Goal: Transaction & Acquisition: Subscribe to service/newsletter

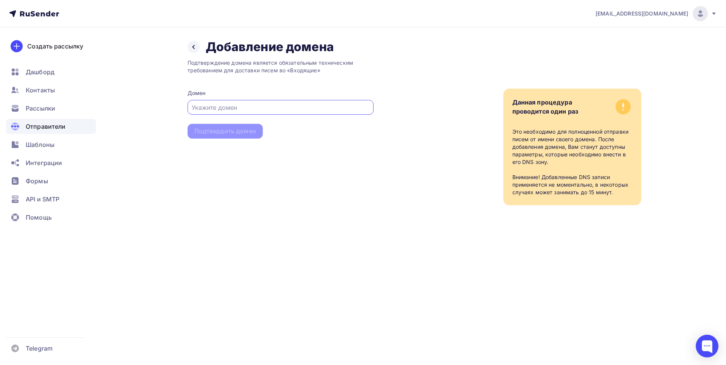
paste input "handmadebonjour.ru"
type input "handmadebonjour.ru"
click at [249, 136] on div "Подтвердить домен" at bounding box center [225, 131] width 75 height 15
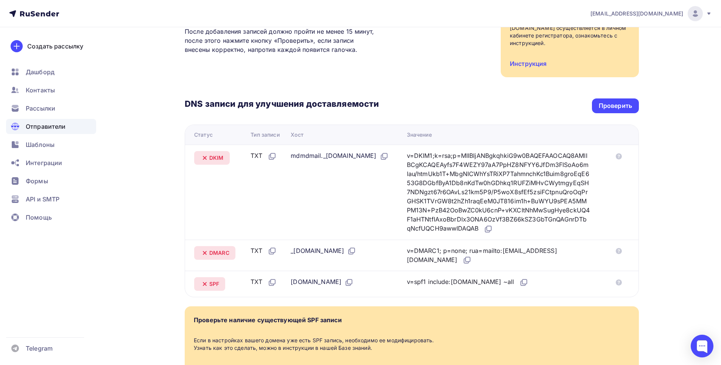
scroll to position [151, 0]
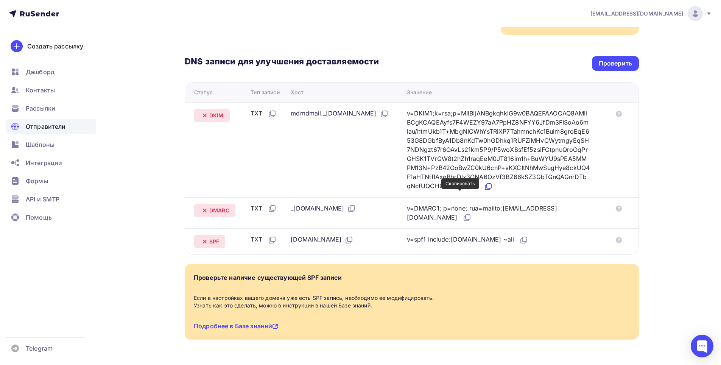
click at [486, 188] on icon at bounding box center [488, 185] width 5 height 5
click at [522, 244] on icon at bounding box center [523, 239] width 9 height 9
click at [470, 219] on icon at bounding box center [467, 216] width 5 height 5
click at [483, 191] on icon at bounding box center [487, 186] width 9 height 9
click at [613, 61] on div "Проверить" at bounding box center [614, 63] width 33 height 9
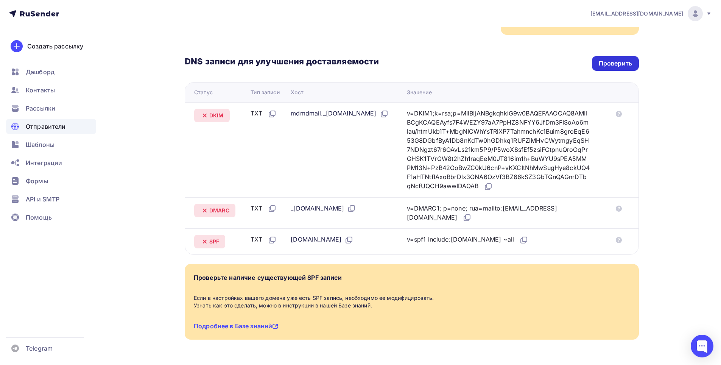
click at [623, 65] on div "Проверить" at bounding box center [614, 63] width 33 height 9
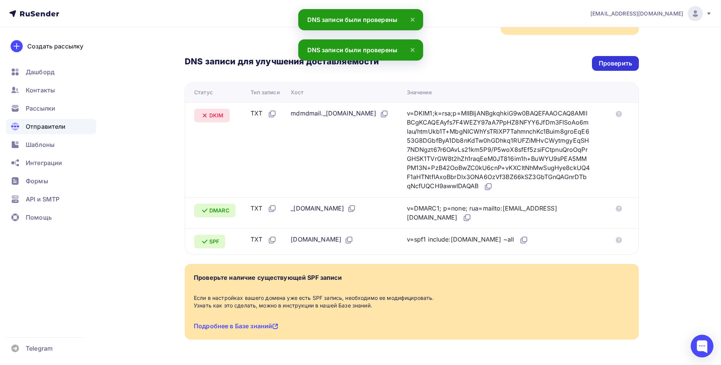
click at [631, 61] on div "Проверить" at bounding box center [614, 63] width 33 height 9
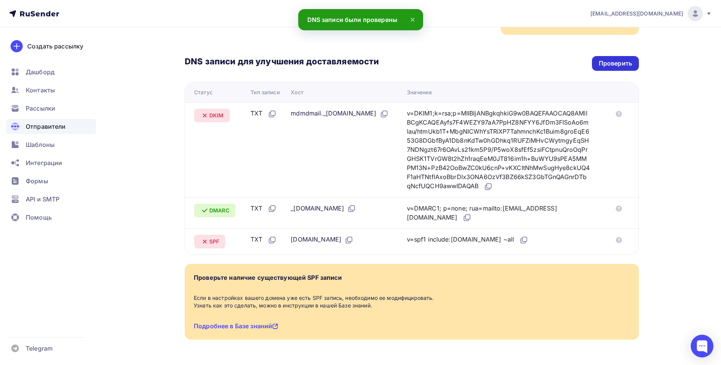
click at [611, 65] on div "Проверить" at bounding box center [614, 63] width 33 height 9
click at [603, 65] on div "Проверить" at bounding box center [614, 63] width 33 height 9
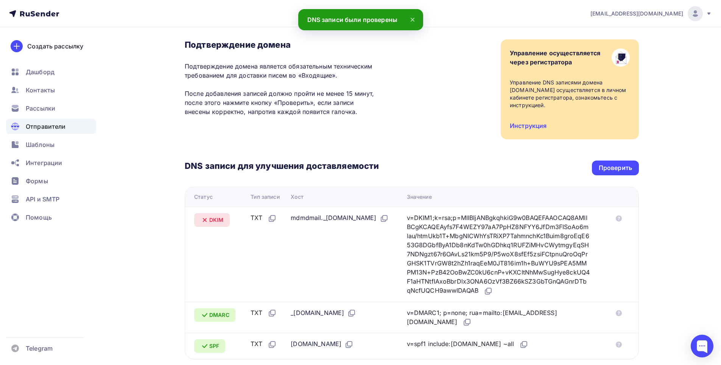
scroll to position [38, 0]
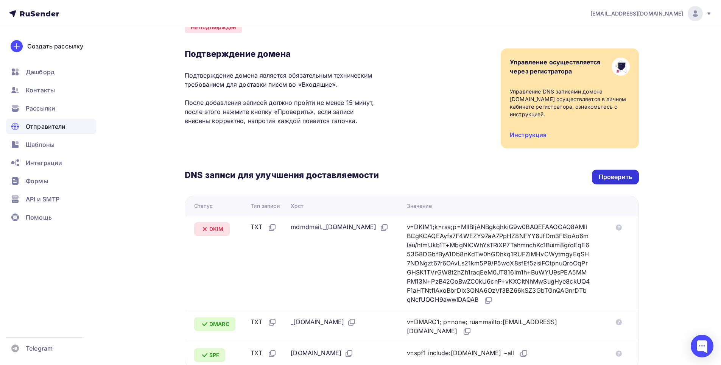
click at [612, 172] on div "Проверить" at bounding box center [615, 176] width 47 height 15
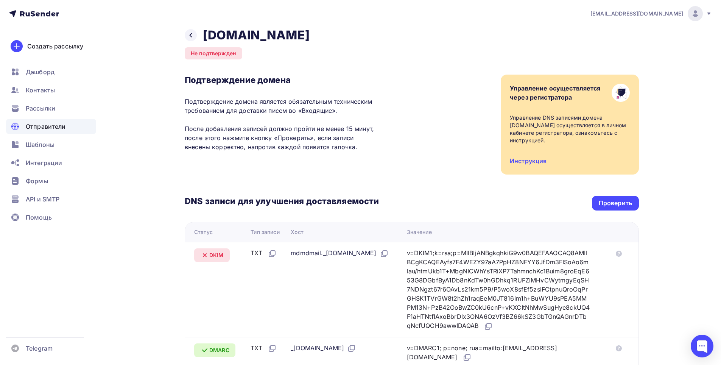
scroll to position [0, 0]
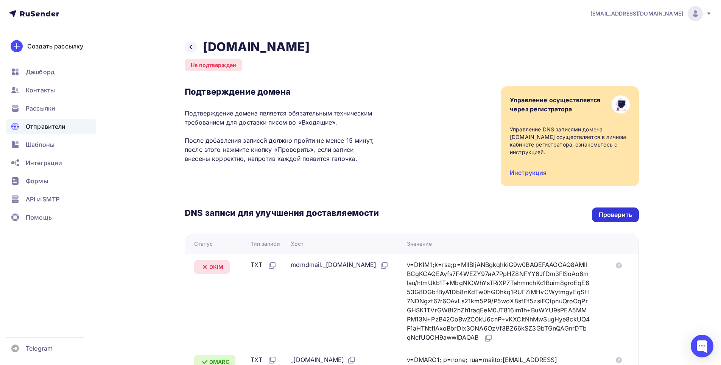
click at [608, 210] on div "Проверить" at bounding box center [615, 214] width 47 height 15
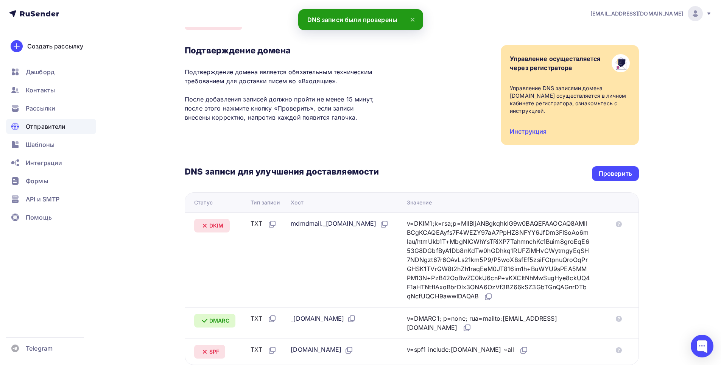
scroll to position [184, 0]
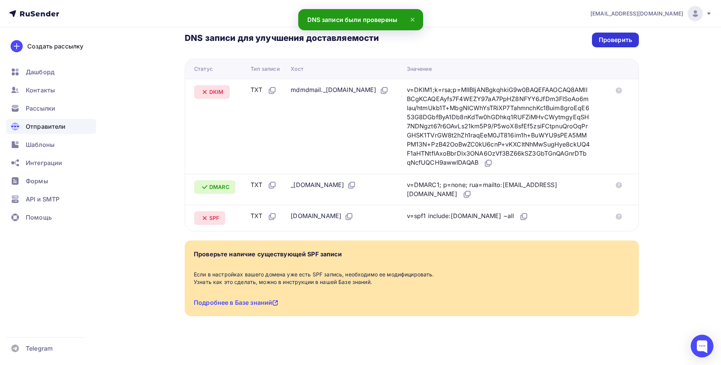
click at [605, 36] on div "Проверить" at bounding box center [614, 40] width 33 height 9
click at [617, 37] on div "Проверить" at bounding box center [615, 40] width 47 height 15
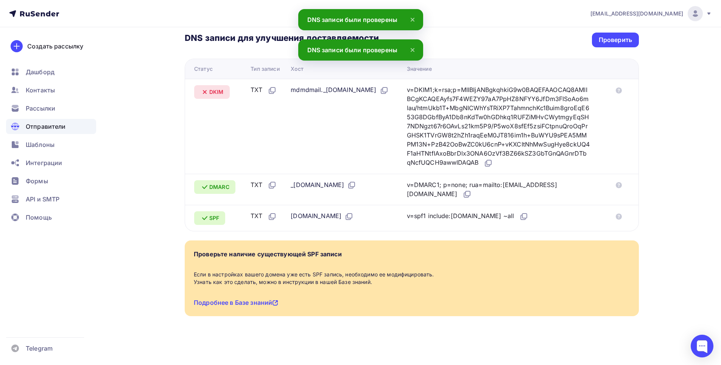
scroll to position [146, 0]
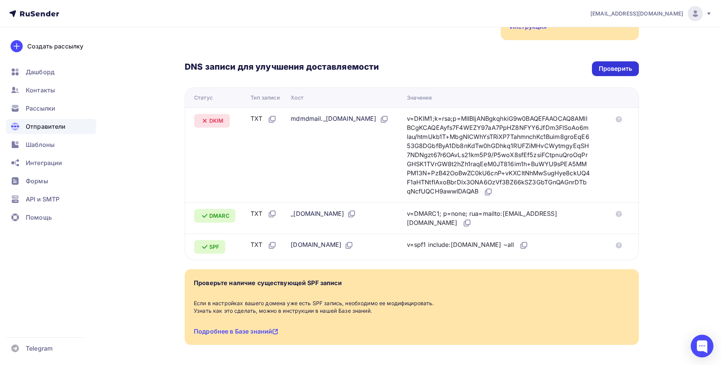
click at [620, 64] on div "Проверить" at bounding box center [614, 68] width 33 height 9
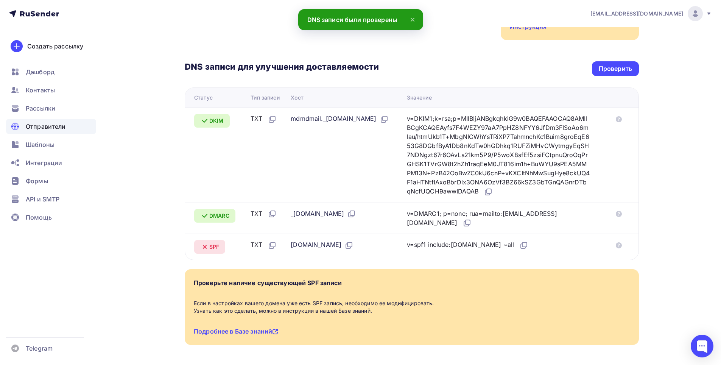
click at [630, 58] on div "DNS записи для улучшения доставляемости Проверить Статус Тип записи Хост Значен…" at bounding box center [412, 150] width 454 height 220
click at [629, 66] on div "Проверить" at bounding box center [614, 68] width 33 height 9
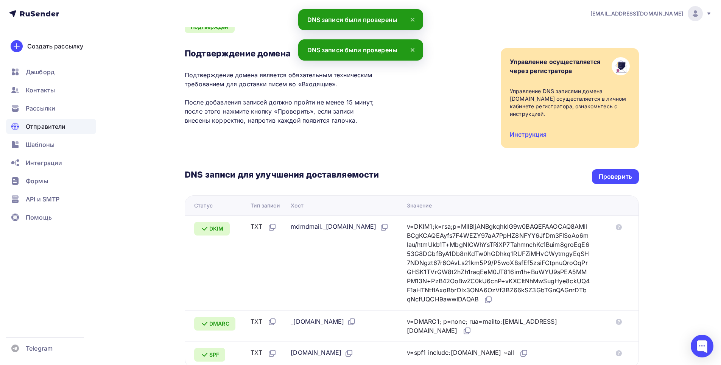
scroll to position [0, 0]
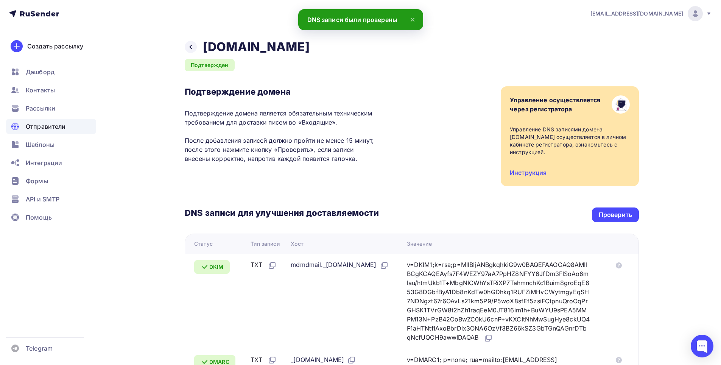
click at [50, 126] on span "Отправители" at bounding box center [46, 126] width 40 height 9
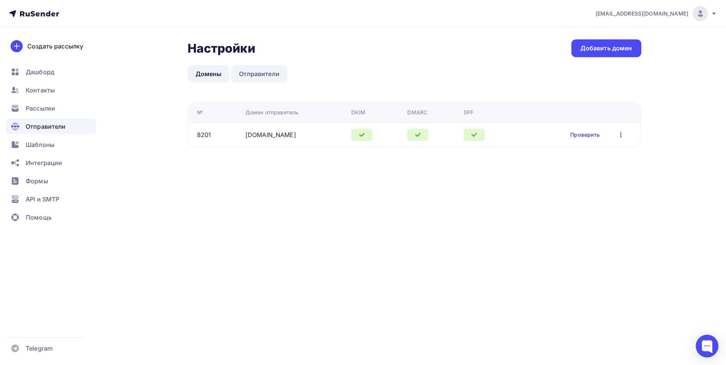
click at [263, 72] on link "Отправители" at bounding box center [259, 73] width 56 height 17
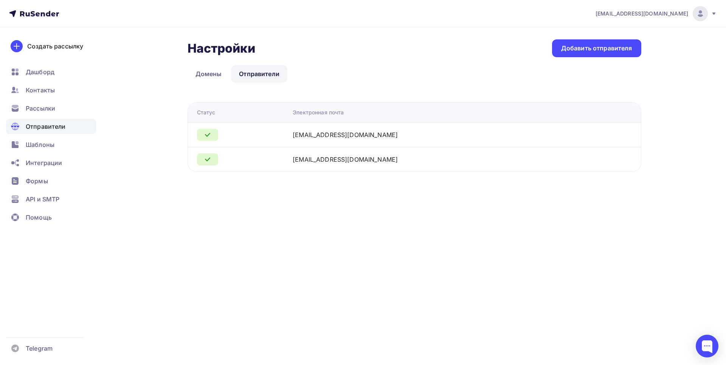
click at [210, 160] on icon at bounding box center [207, 159] width 9 height 9
click at [42, 104] on span "Рассылки" at bounding box center [41, 108] width 30 height 9
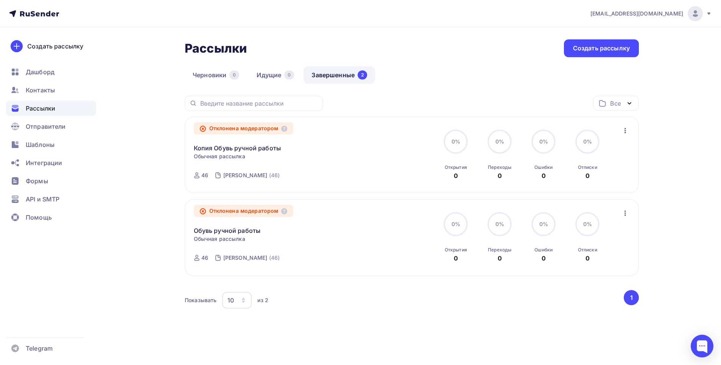
click at [625, 132] on icon "button" at bounding box center [625, 130] width 2 height 5
click at [586, 180] on div "Копировать в новую" at bounding box center [591, 180] width 78 height 9
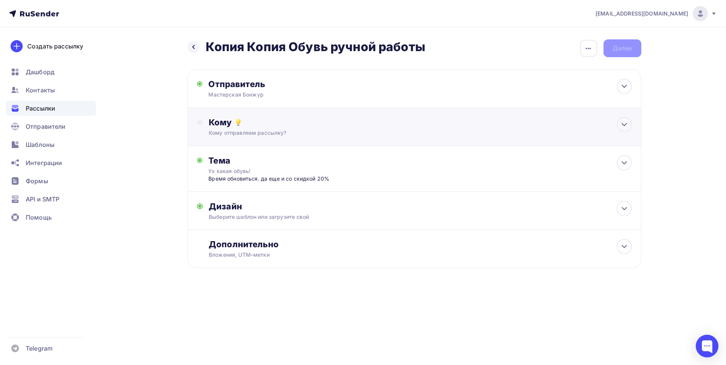
click at [287, 131] on div "Кому отправляем рассылку?" at bounding box center [399, 133] width 381 height 8
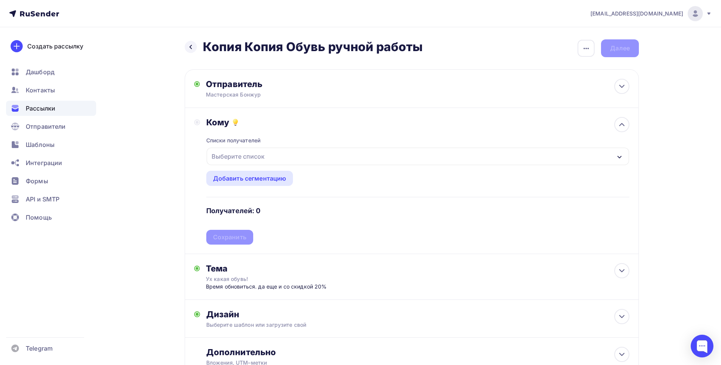
click at [252, 156] on div "Выберите список" at bounding box center [237, 156] width 59 height 14
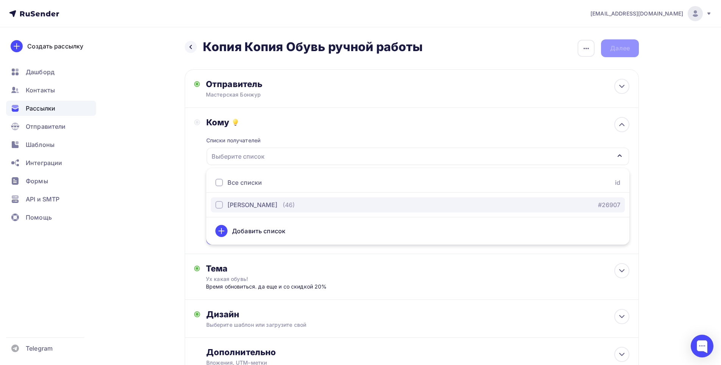
click at [250, 204] on div "[PERSON_NAME]" at bounding box center [252, 204] width 50 height 9
click at [165, 177] on div "Назад Копия Копия Обувь ручной работы Копия Копия Обувь ручной работы Закончить…" at bounding box center [360, 225] width 620 height 397
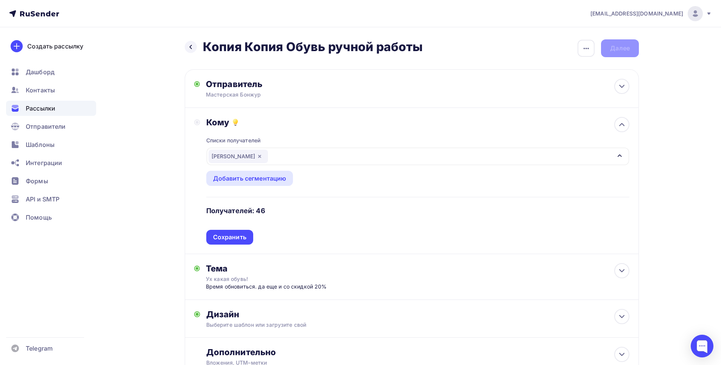
click at [240, 233] on div "Сохранить" at bounding box center [229, 237] width 33 height 9
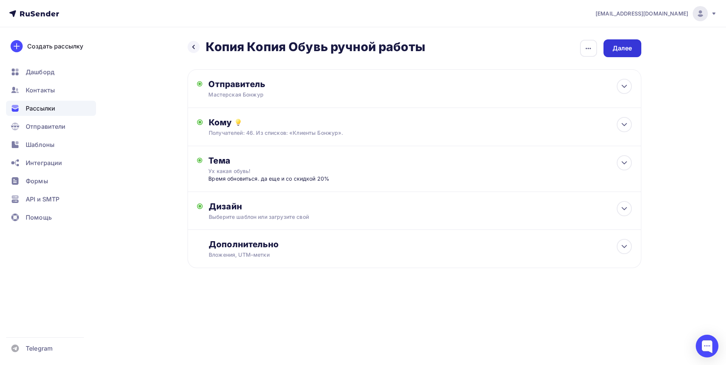
click at [628, 56] on div "Далее" at bounding box center [623, 48] width 38 height 18
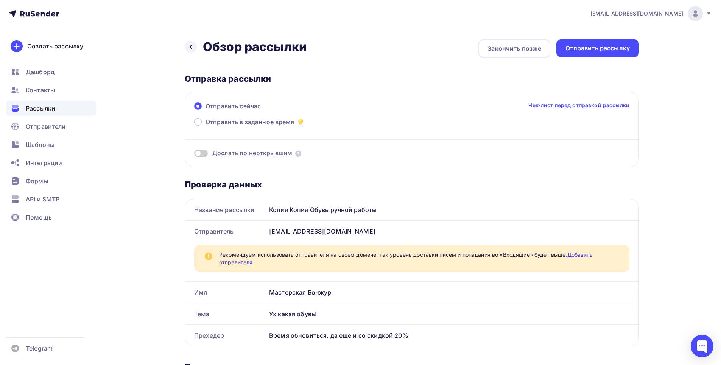
click at [584, 253] on link "Добавить отправителя" at bounding box center [405, 258] width 373 height 14
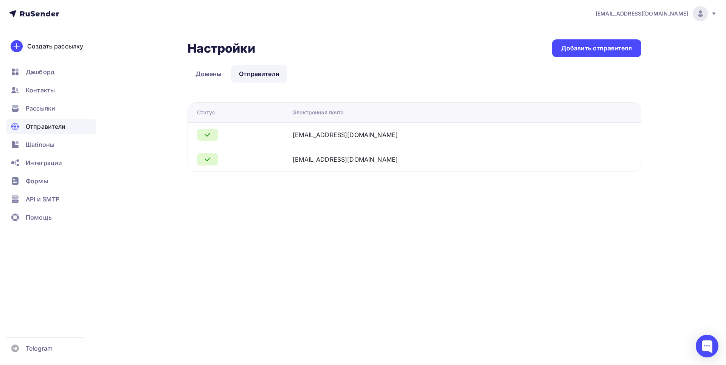
click at [213, 137] on div at bounding box center [207, 135] width 21 height 12
click at [208, 161] on icon at bounding box center [207, 159] width 9 height 9
click at [213, 70] on link "Домены" at bounding box center [209, 73] width 42 height 17
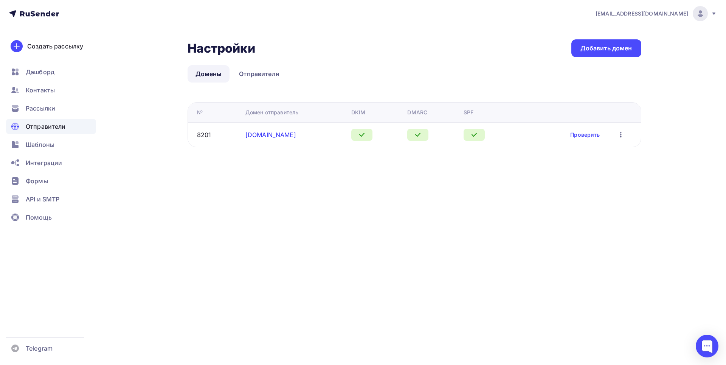
click at [283, 132] on link "handmadebonjour.ru" at bounding box center [271, 135] width 51 height 8
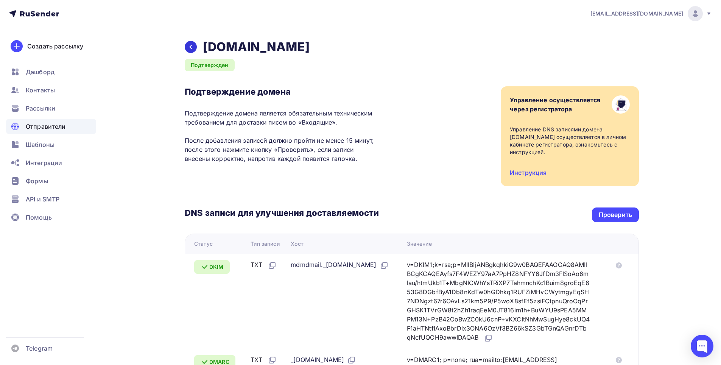
click at [193, 45] on icon at bounding box center [191, 47] width 6 height 6
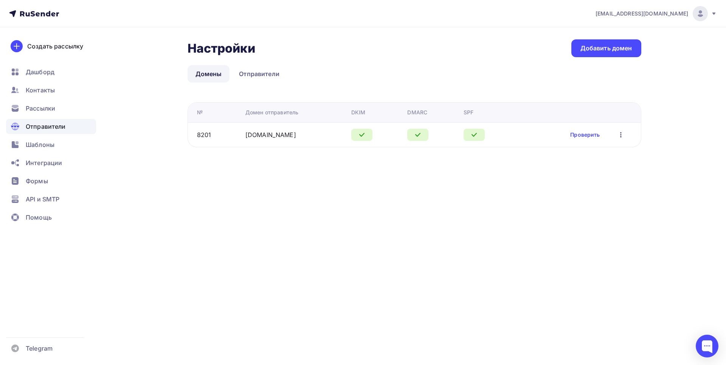
click at [702, 16] on img at bounding box center [700, 13] width 9 height 9
click at [464, 45] on div "Настройки Настройки Добавить домен" at bounding box center [415, 48] width 454 height 18
click at [272, 75] on link "Отправители" at bounding box center [259, 73] width 56 height 17
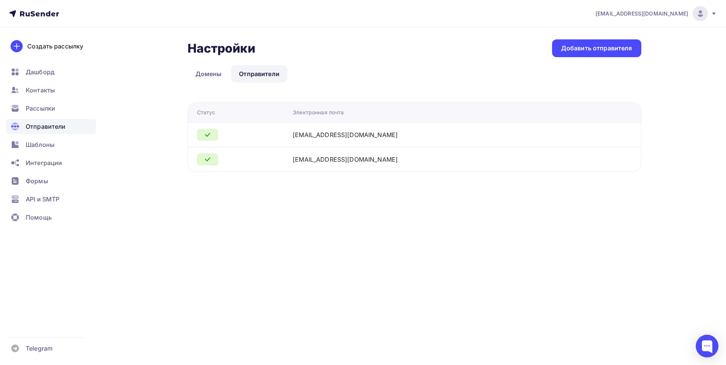
click at [204, 160] on icon at bounding box center [207, 159] width 9 height 9
click at [617, 50] on div "Добавить отправителя" at bounding box center [596, 48] width 71 height 9
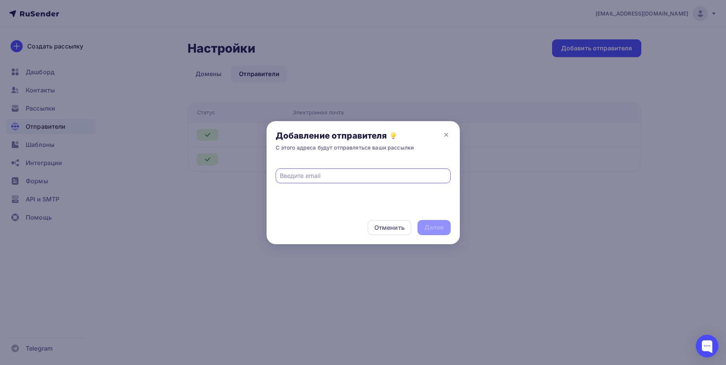
click at [277, 197] on div at bounding box center [363, 185] width 193 height 50
click at [388, 225] on div "Отменить" at bounding box center [390, 227] width 30 height 9
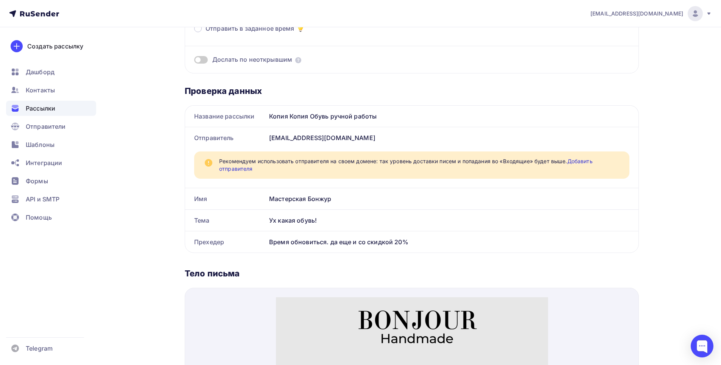
scroll to position [113, 0]
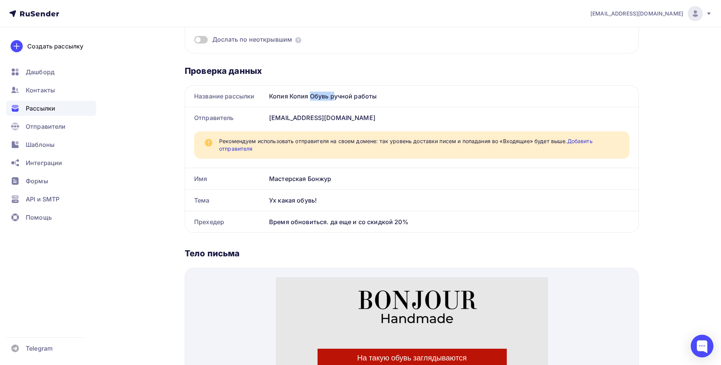
drag, startPoint x: 298, startPoint y: 95, endPoint x: 279, endPoint y: 98, distance: 19.2
click at [278, 98] on div "Копия Копия Обувь ручной работы" at bounding box center [452, 95] width 372 height 21
click at [311, 104] on div "Копия Копия Обувь ручной работы" at bounding box center [452, 95] width 372 height 21
drag, startPoint x: 307, startPoint y: 96, endPoint x: 239, endPoint y: 92, distance: 67.8
click at [239, 92] on div "Название рассылки Копия Копия Обувь ручной работы" at bounding box center [411, 95] width 453 height 21
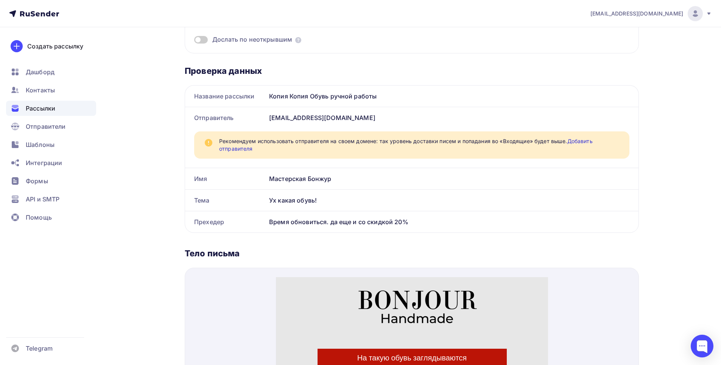
click at [304, 101] on div "Копия Копия Обувь ручной работы" at bounding box center [452, 95] width 372 height 21
drag, startPoint x: 308, startPoint y: 95, endPoint x: 268, endPoint y: 93, distance: 39.8
click at [268, 93] on div "Копия Копия Обувь ручной работы" at bounding box center [452, 95] width 372 height 21
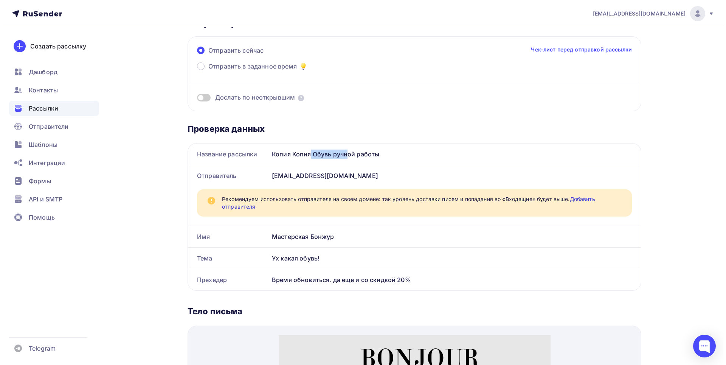
scroll to position [0, 0]
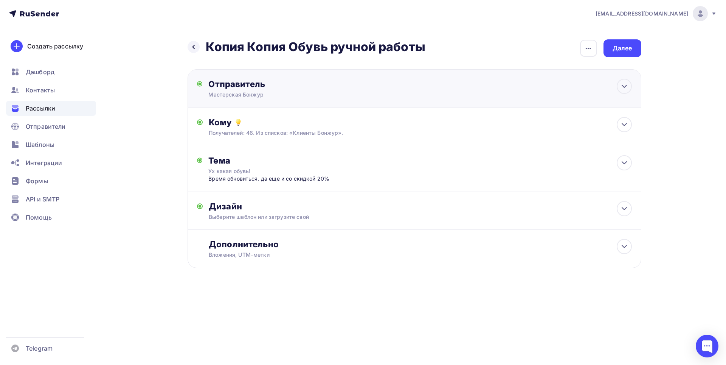
click at [304, 91] on div "Мастерская Бонжур" at bounding box center [282, 95] width 148 height 8
type input "Мастерская Бонжур"
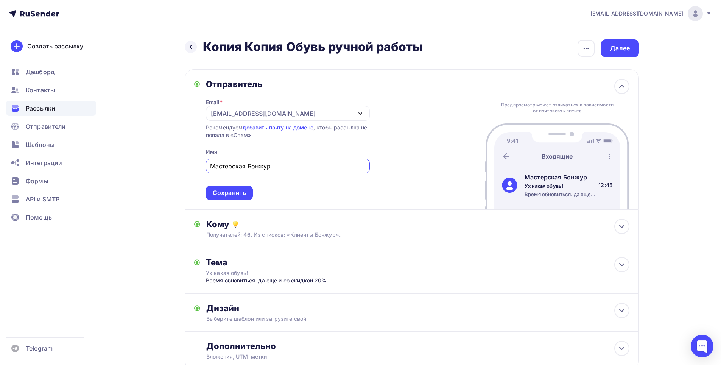
click at [364, 110] on icon "button" at bounding box center [360, 113] width 9 height 9
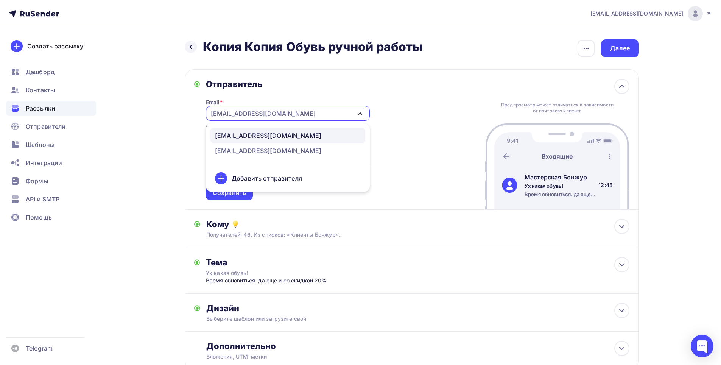
drag, startPoint x: 258, startPoint y: 181, endPoint x: 263, endPoint y: 183, distance: 5.8
click at [258, 181] on div "Добавить отправителя" at bounding box center [267, 178] width 70 height 9
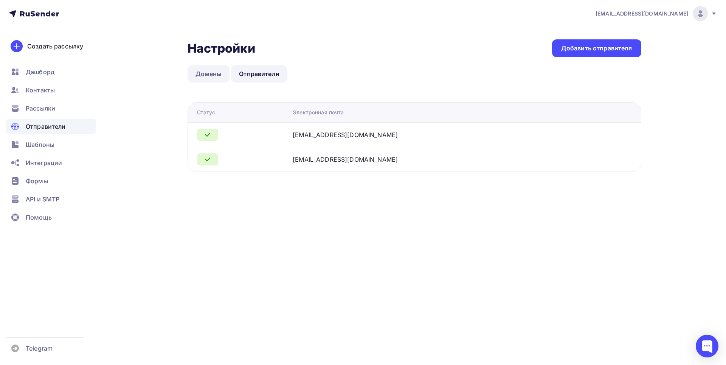
click at [206, 74] on link "Домены" at bounding box center [209, 73] width 42 height 17
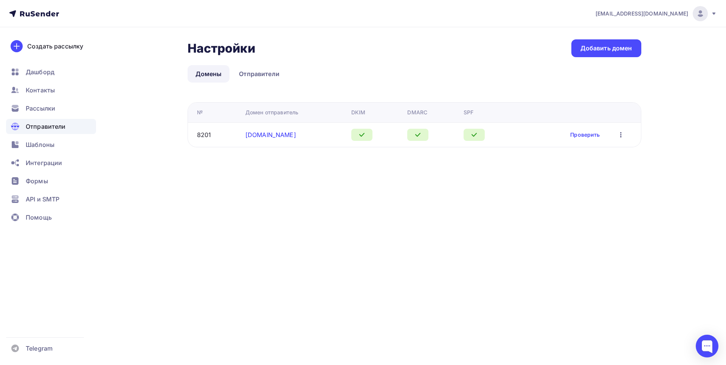
click at [262, 134] on link "handmadebonjour.ru" at bounding box center [271, 135] width 51 height 8
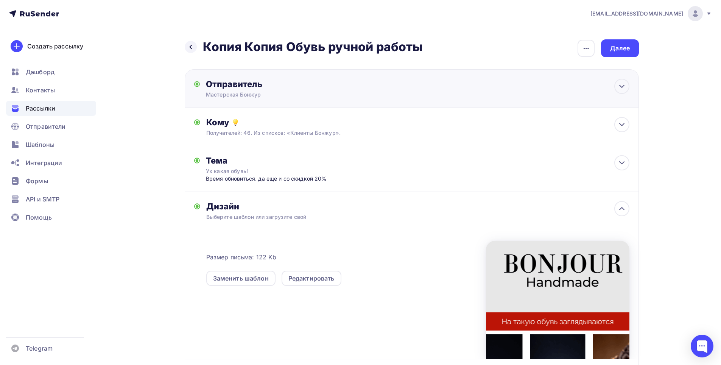
click at [313, 92] on div "Мастерская Бонжур" at bounding box center [280, 95] width 148 height 8
type input "Мастерская Бонжур"
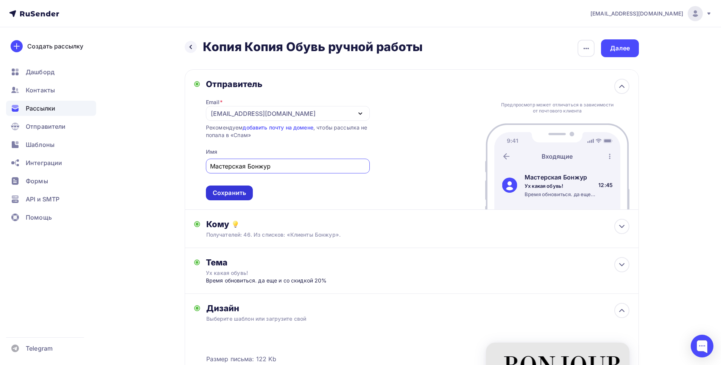
click at [223, 193] on div "Сохранить" at bounding box center [229, 192] width 33 height 9
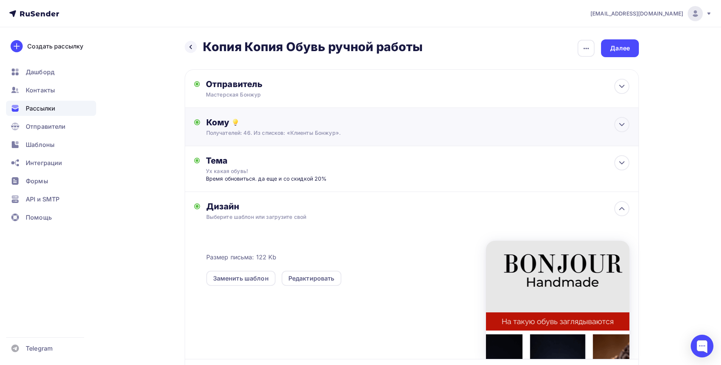
click at [276, 132] on div "Получателей: 46. Из списков: «Клиенты Бонжур»." at bounding box center [396, 133] width 381 height 8
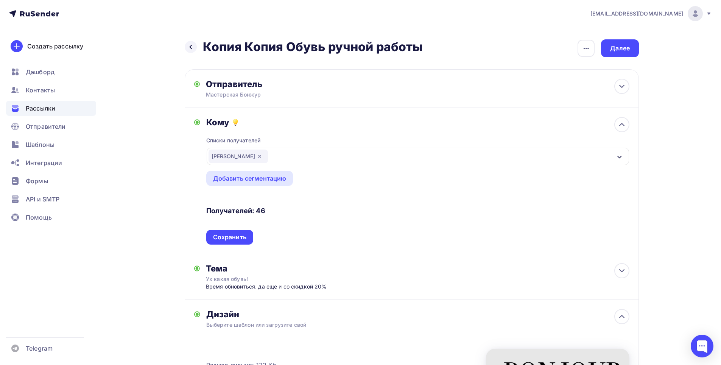
click at [276, 130] on div "Списки получателей Клиенты Бонжур Все списки id Клиенты Бонжур (46) #26907 Доба…" at bounding box center [417, 185] width 423 height 117
click at [238, 235] on div "Сохранить" at bounding box center [229, 237] width 33 height 9
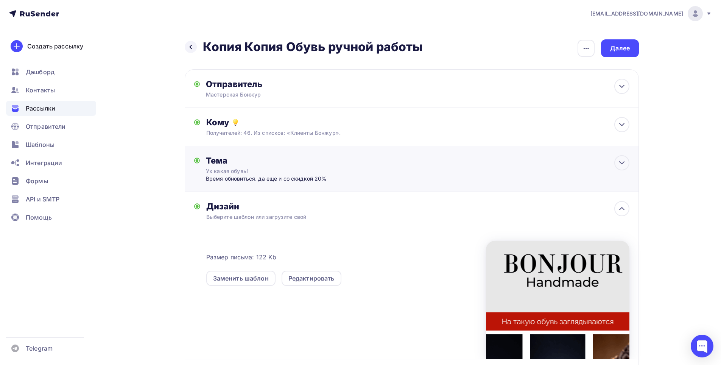
click at [283, 163] on div "Тема" at bounding box center [280, 160] width 149 height 11
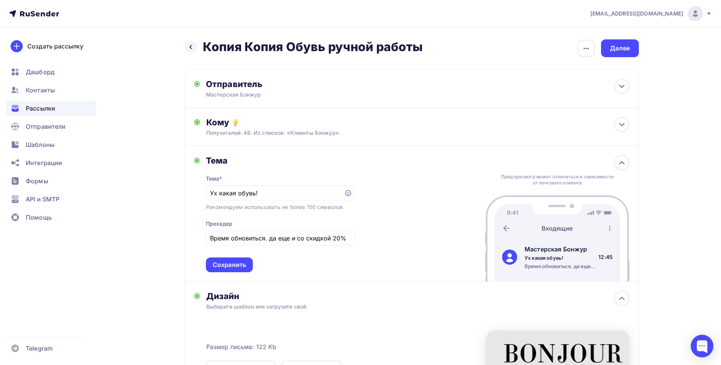
click at [283, 163] on div "Тема" at bounding box center [280, 160] width 149 height 11
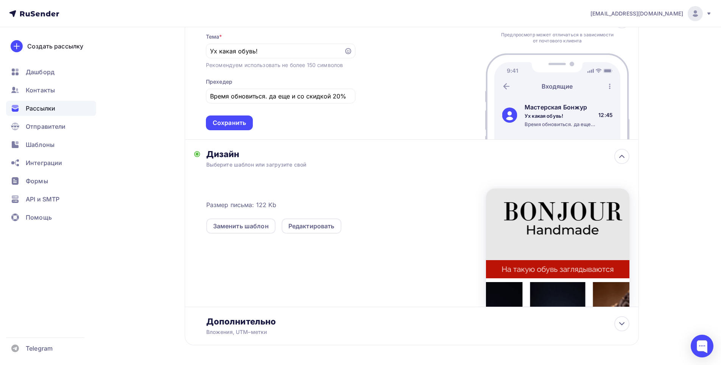
scroll to position [151, 0]
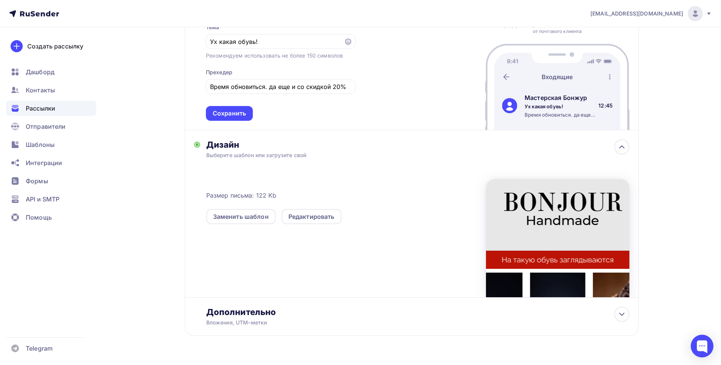
click at [275, 152] on div "Выберите шаблон или загрузите свой" at bounding box center [396, 155] width 381 height 8
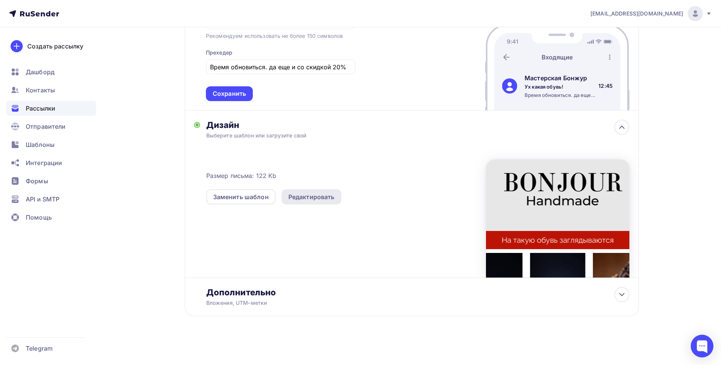
click at [311, 191] on div "Редактировать" at bounding box center [311, 196] width 60 height 15
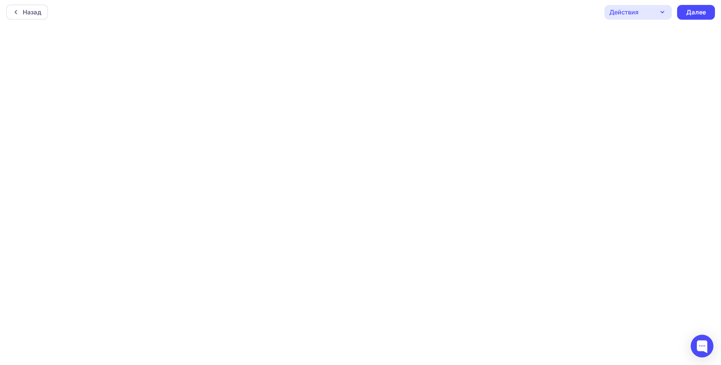
scroll to position [2, 0]
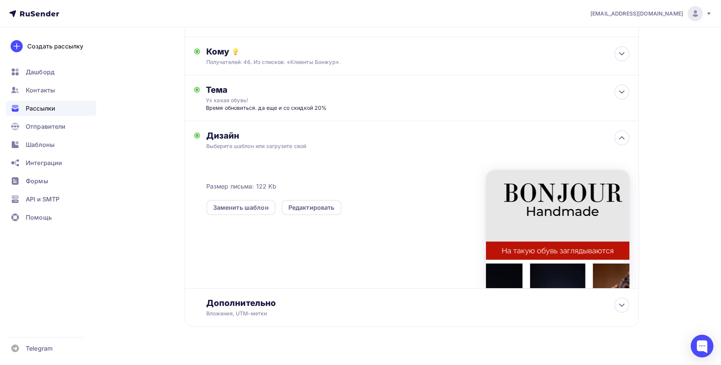
scroll to position [81, 0]
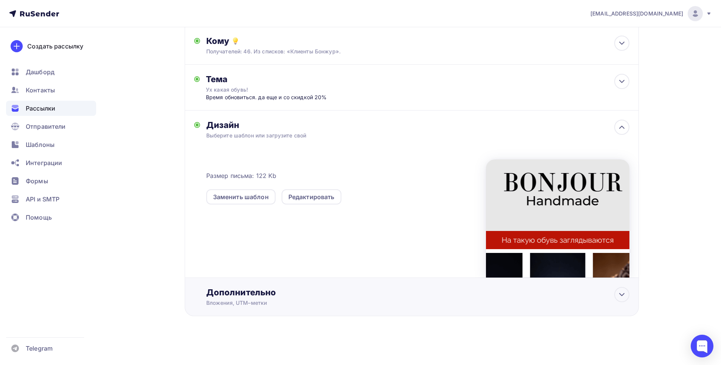
click at [309, 293] on div "Дополнительно" at bounding box center [417, 292] width 423 height 11
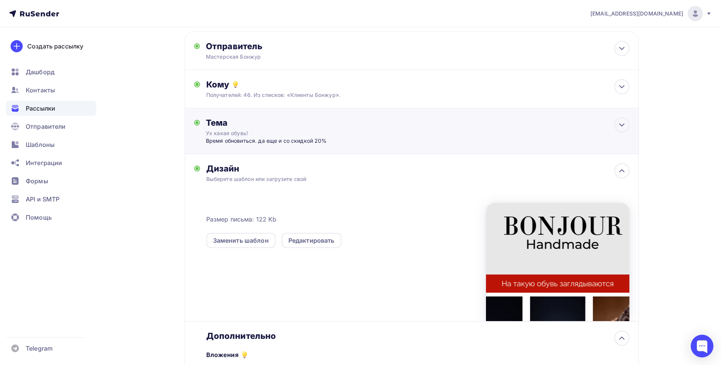
scroll to position [0, 0]
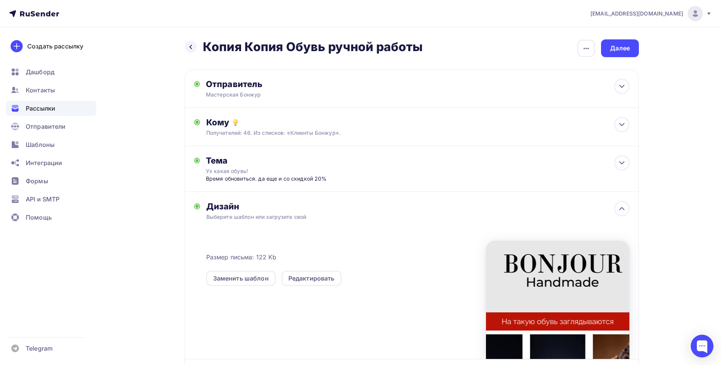
click at [278, 51] on h2 "Копия Копия Обувь ручной работы" at bounding box center [313, 46] width 220 height 15
click at [581, 46] on icon "button" at bounding box center [585, 48] width 9 height 9
click at [522, 85] on div "Переименовать рассылку" at bounding box center [546, 86] width 94 height 9
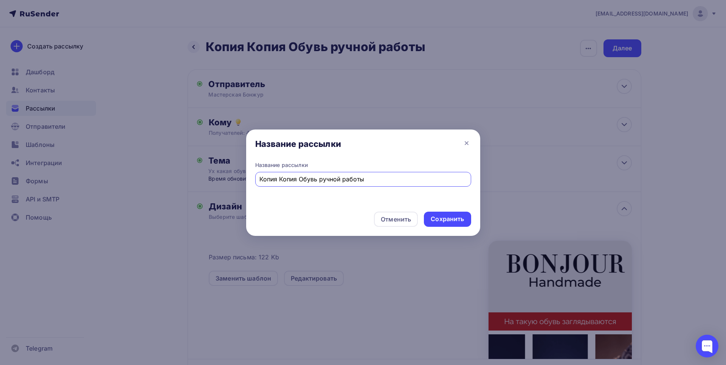
drag, startPoint x: 300, startPoint y: 178, endPoint x: 224, endPoint y: 159, distance: 79.1
click at [228, 180] on div "Название рассылки Название рассылки Копия Копия Обувь ручной работы Отменить Со…" at bounding box center [363, 182] width 726 height 365
type input "Обувь ручной работы"
click at [441, 221] on div "Сохранить" at bounding box center [447, 218] width 33 height 9
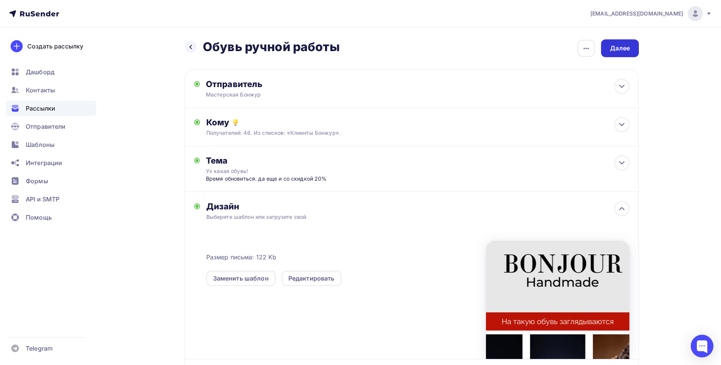
click at [627, 47] on div "Далее" at bounding box center [620, 48] width 20 height 9
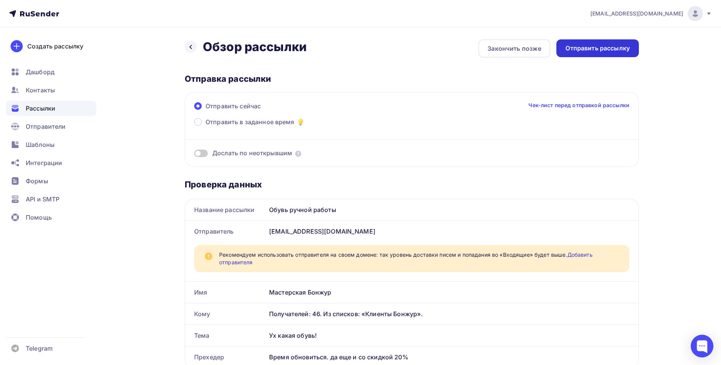
click at [626, 48] on div "Отправить рассылку" at bounding box center [597, 48] width 64 height 9
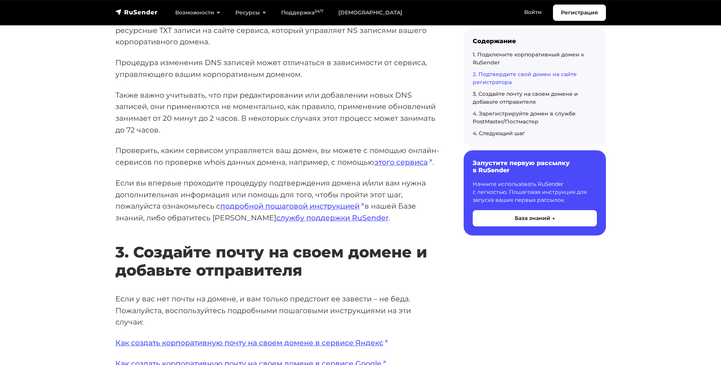
scroll to position [1248, 0]
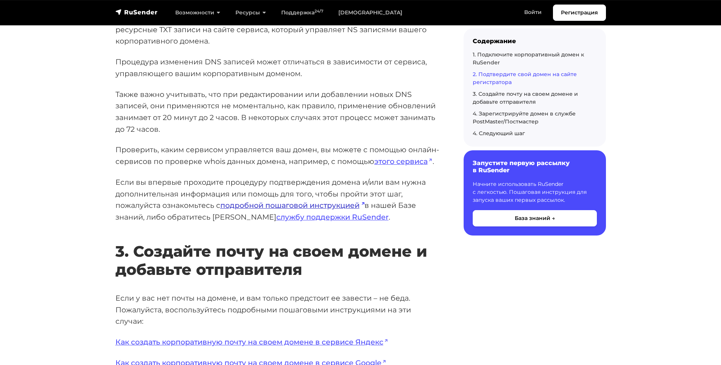
click at [341, 207] on link "подробной пошаговой инструкцией" at bounding box center [292, 204] width 144 height 9
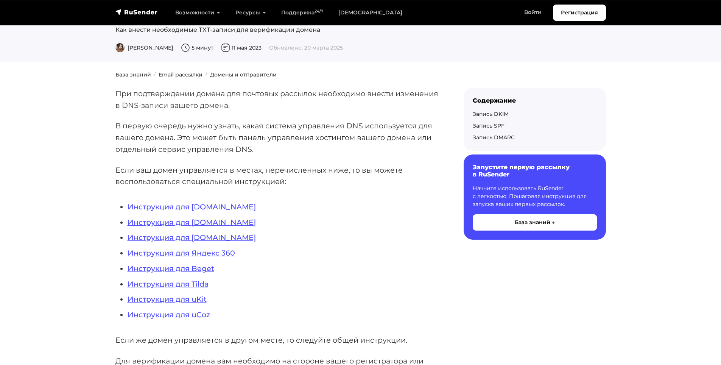
scroll to position [113, 0]
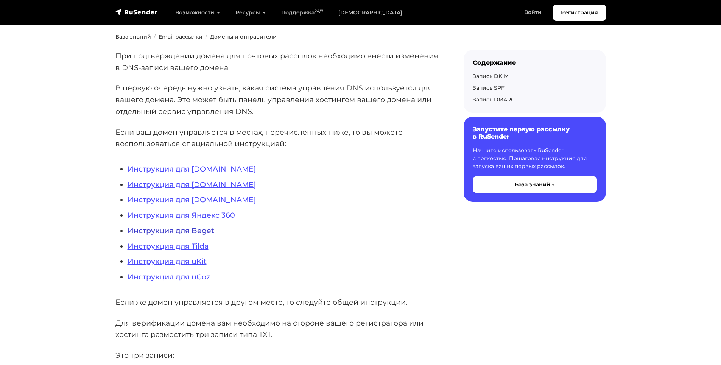
click at [203, 229] on link "Инструкция для Beget" at bounding box center [170, 230] width 87 height 9
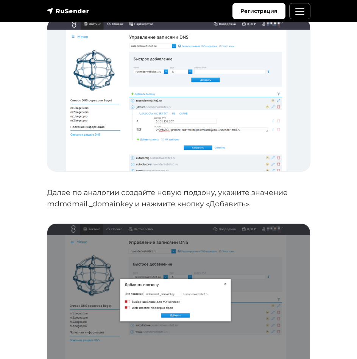
scroll to position [1967, 0]
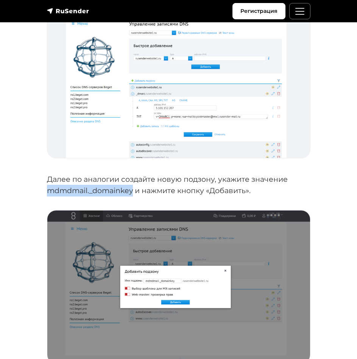
drag, startPoint x: 133, startPoint y: 191, endPoint x: 44, endPoint y: 192, distance: 89.7
copy p "mdmdmail._domainkey"
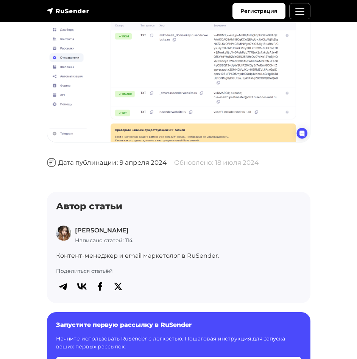
scroll to position [3064, 0]
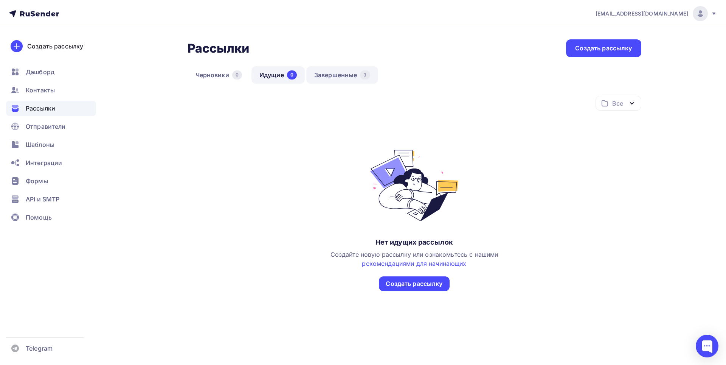
click at [348, 76] on link "Завершенные 3" at bounding box center [342, 74] width 72 height 17
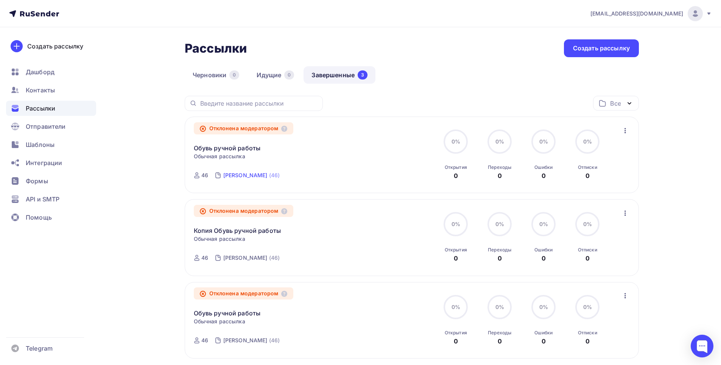
click at [267, 177] on div "[PERSON_NAME]" at bounding box center [245, 175] width 44 height 8
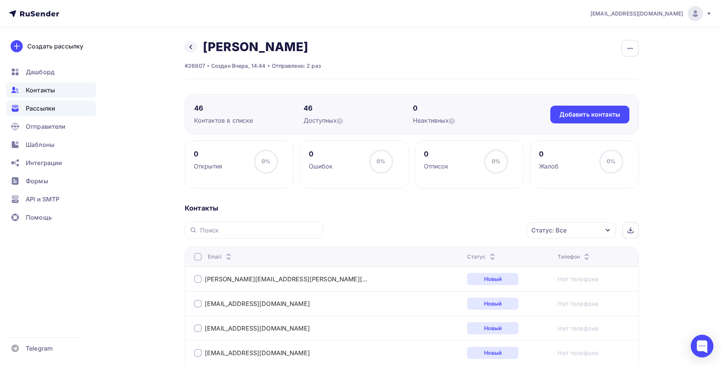
click at [38, 112] on span "Рассылки" at bounding box center [41, 108] width 30 height 9
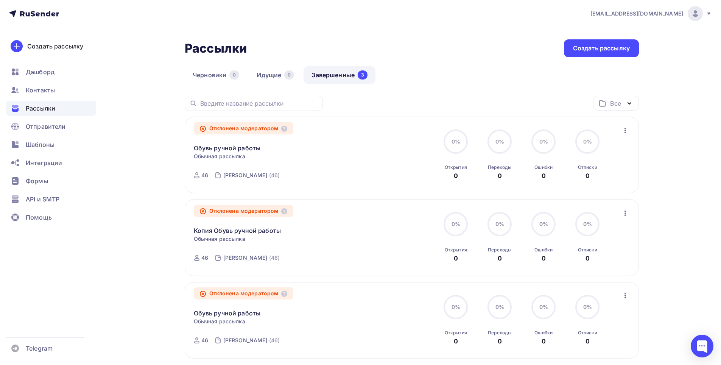
click at [628, 129] on icon "button" at bounding box center [624, 130] width 9 height 9
click at [591, 179] on div "Копировать в новую" at bounding box center [591, 180] width 78 height 9
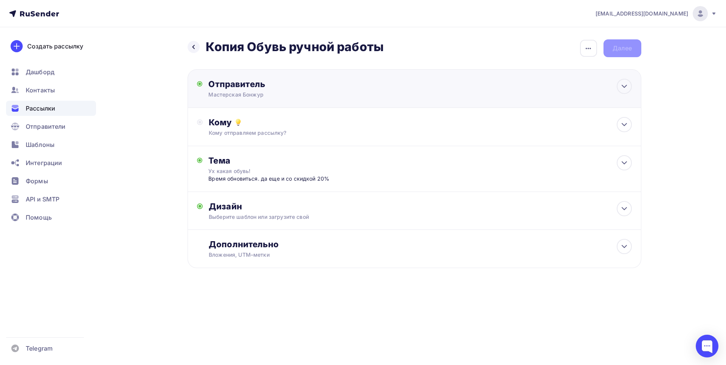
click at [361, 93] on div "Отправитель Мастерская Бонжур Email * kamil9010@gmail.com handmadebonjour@gmail…" at bounding box center [290, 89] width 164 height 20
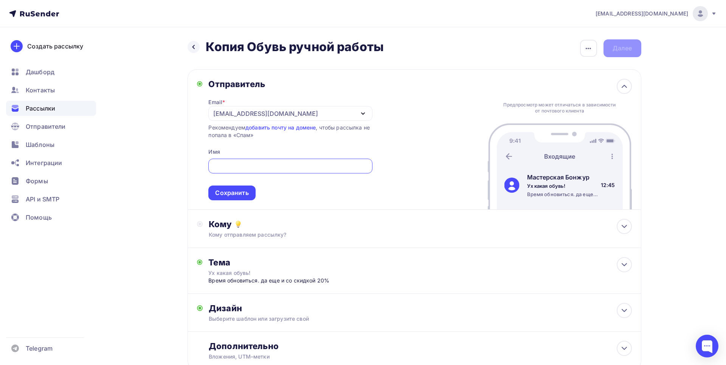
type input "Мастерская Бонжур"
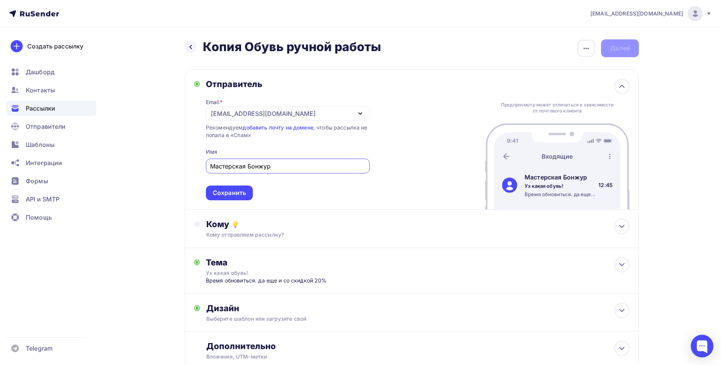
click at [319, 115] on div "handmadebonjour@gmail.com" at bounding box center [288, 113] width 164 height 15
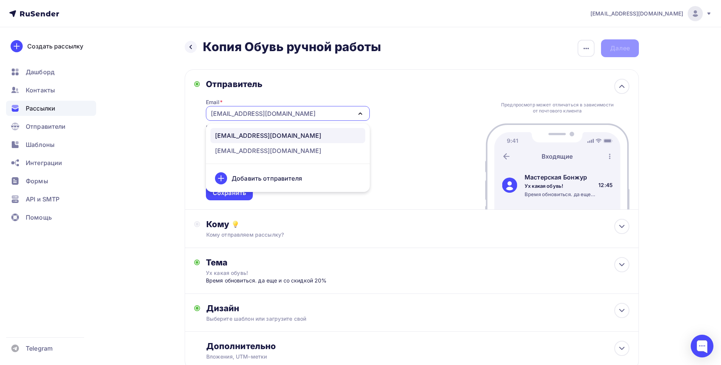
click at [261, 177] on div "Добавить отправителя" at bounding box center [267, 178] width 70 height 9
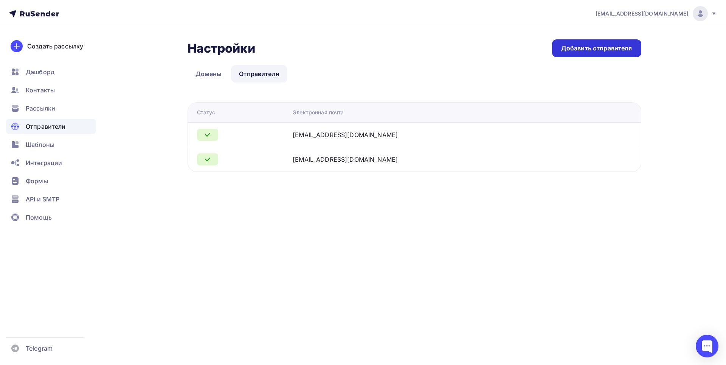
click at [598, 49] on div "Добавить отправителя" at bounding box center [596, 48] width 71 height 9
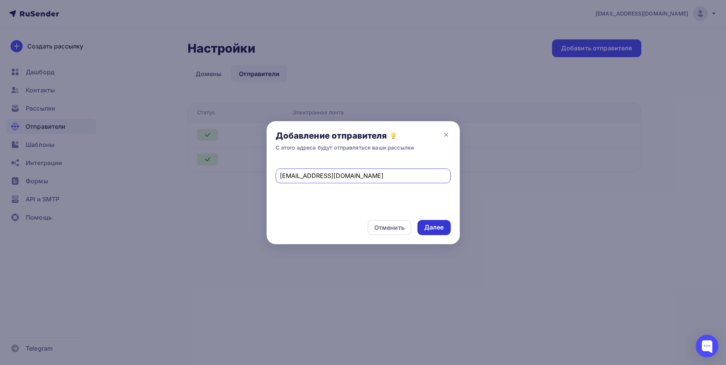
type input "catalog@handmadebonjour.ru"
click at [432, 225] on div "Далее" at bounding box center [434, 227] width 20 height 9
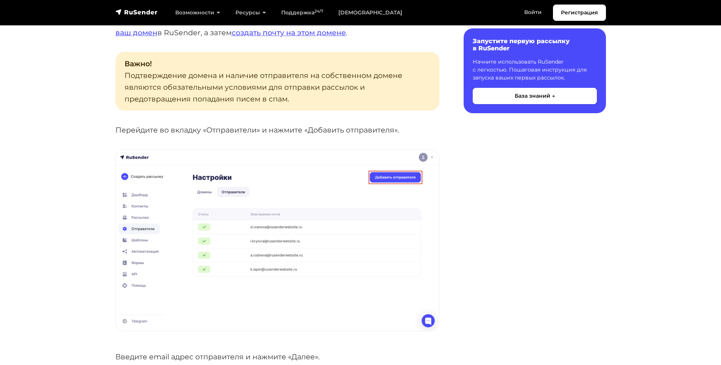
scroll to position [151, 0]
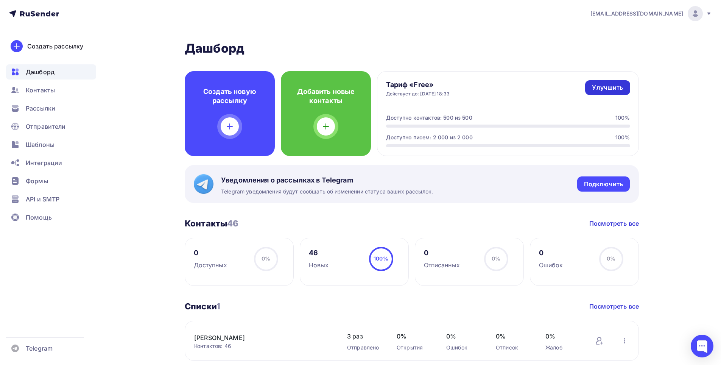
click at [611, 88] on div "Улучшить" at bounding box center [607, 87] width 31 height 9
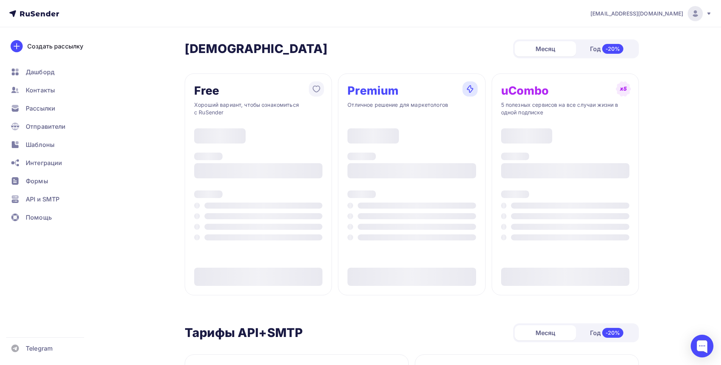
type input "500"
type input "100"
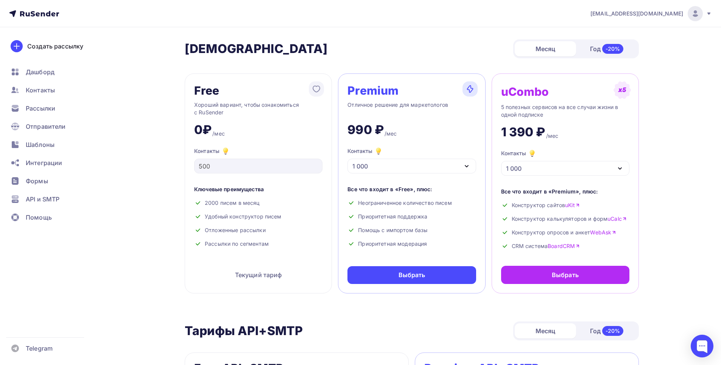
click at [428, 168] on div "1 000" at bounding box center [411, 166] width 128 height 15
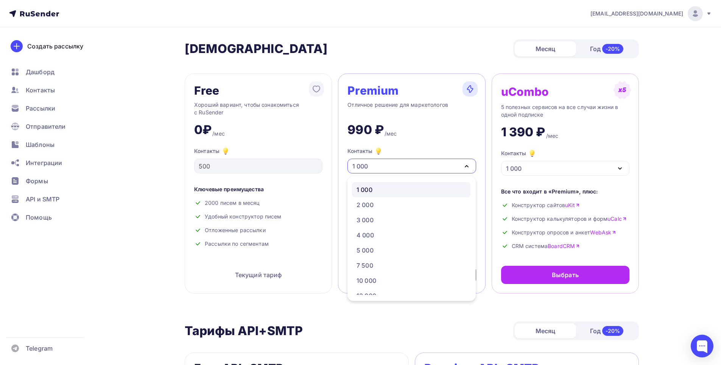
click at [429, 169] on div "1 000" at bounding box center [411, 166] width 128 height 15
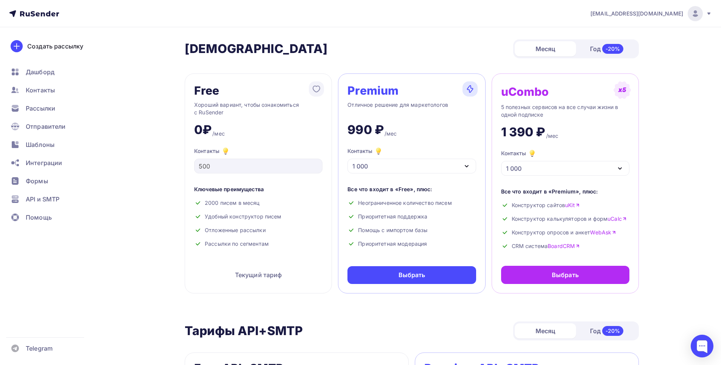
click at [429, 169] on div "1 000" at bounding box center [411, 166] width 128 height 15
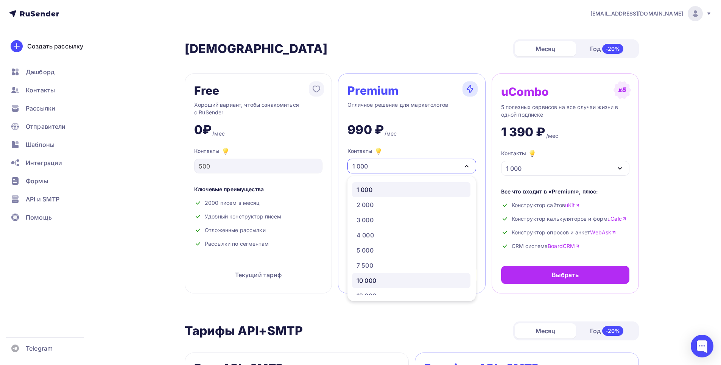
click at [378, 277] on div "10 000" at bounding box center [410, 280] width 109 height 9
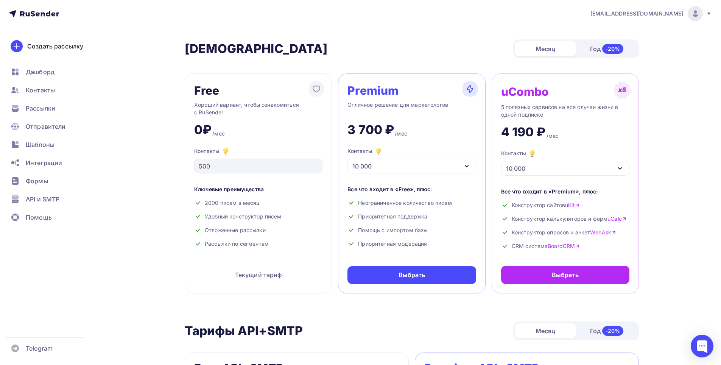
click at [386, 167] on div "10 000" at bounding box center [411, 166] width 128 height 15
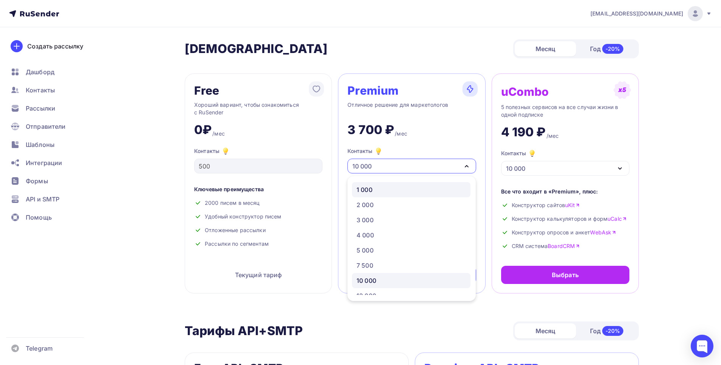
click at [376, 189] on div "1 000" at bounding box center [410, 189] width 109 height 9
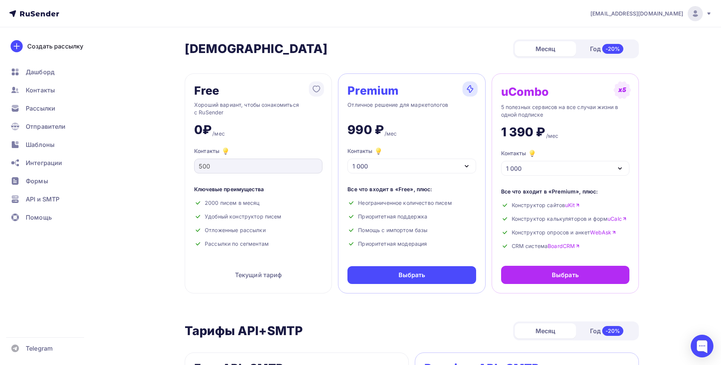
click at [234, 160] on div "500" at bounding box center [258, 166] width 128 height 15
click at [574, 203] on link "uKit" at bounding box center [572, 205] width 15 height 8
click at [36, 102] on div "Рассылки" at bounding box center [51, 108] width 90 height 15
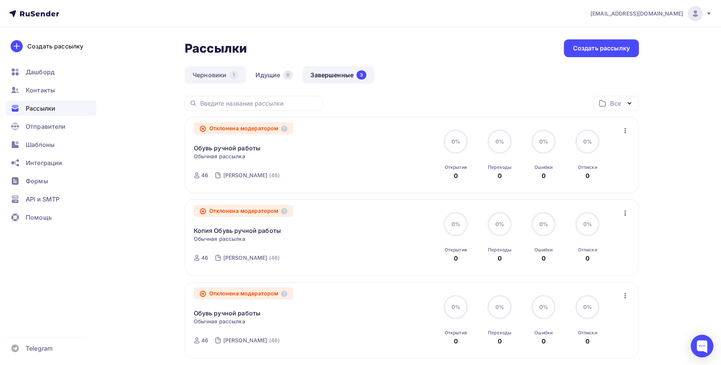
click at [214, 76] on link "Черновики 1" at bounding box center [215, 74] width 61 height 17
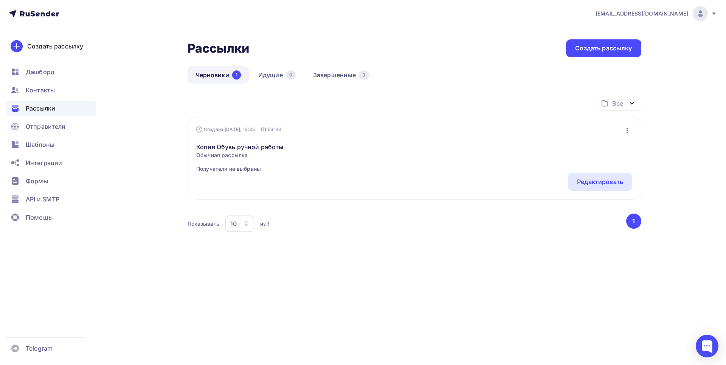
click at [629, 127] on icon "button" at bounding box center [627, 130] width 9 height 9
click at [601, 149] on div "Редактировать" at bounding box center [594, 150] width 73 height 9
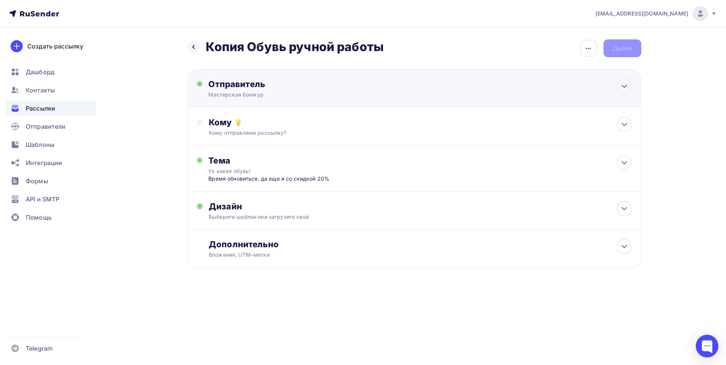
click at [293, 79] on div "Отправитель" at bounding box center [290, 84] width 164 height 11
type input "Мастерская Бонжур"
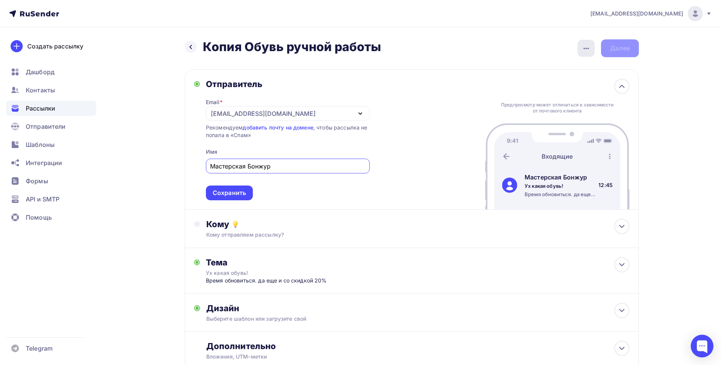
drag, startPoint x: 588, startPoint y: 45, endPoint x: 584, endPoint y: 50, distance: 6.3
click at [589, 45] on icon "button" at bounding box center [585, 48] width 9 height 9
click at [549, 86] on div "Переименовать рассылку" at bounding box center [546, 86] width 94 height 9
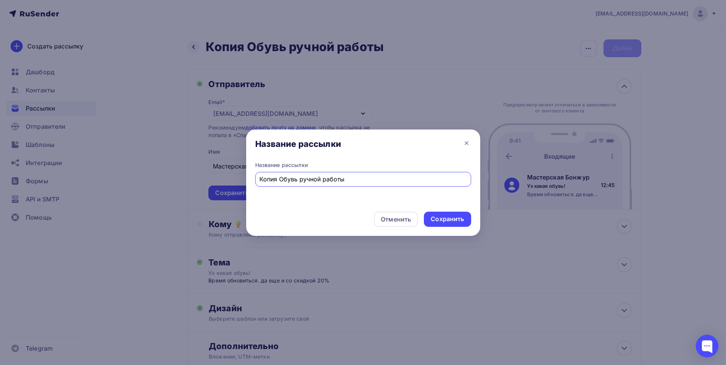
click at [278, 181] on input "Копия Обувь ручной работы" at bounding box center [363, 178] width 207 height 9
drag, startPoint x: 281, startPoint y: 177, endPoint x: 219, endPoint y: 170, distance: 61.7
click at [210, 172] on div "Название рассылки Название рассылки Копия Обувь ручной работы Отменить Сохранить" at bounding box center [363, 182] width 726 height 365
type input "Обувь ручной работы"
click at [452, 224] on div "Сохранить" at bounding box center [447, 218] width 47 height 15
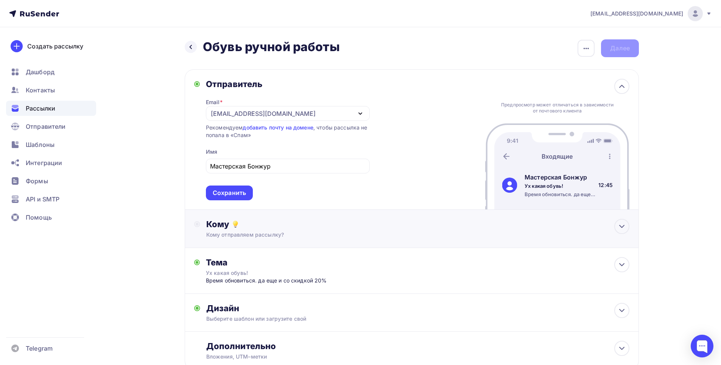
click at [285, 236] on div "Кому отправляем рассылку?" at bounding box center [396, 235] width 381 height 8
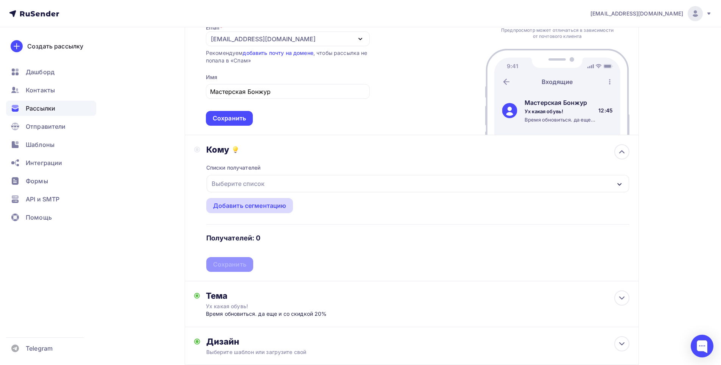
scroll to position [76, 0]
click at [265, 200] on div "Добавить сегментацию" at bounding box center [249, 204] width 73 height 9
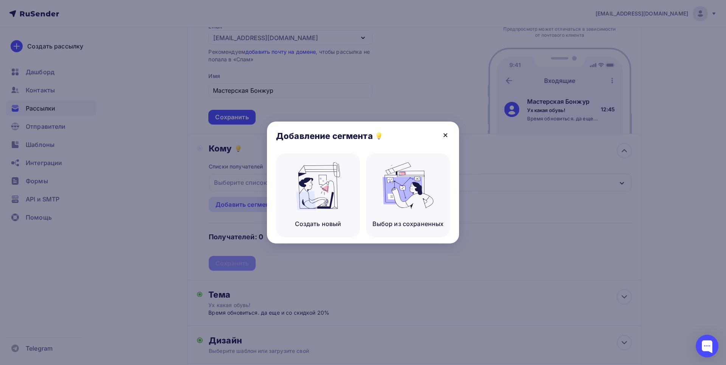
click at [449, 133] on icon at bounding box center [445, 135] width 9 height 9
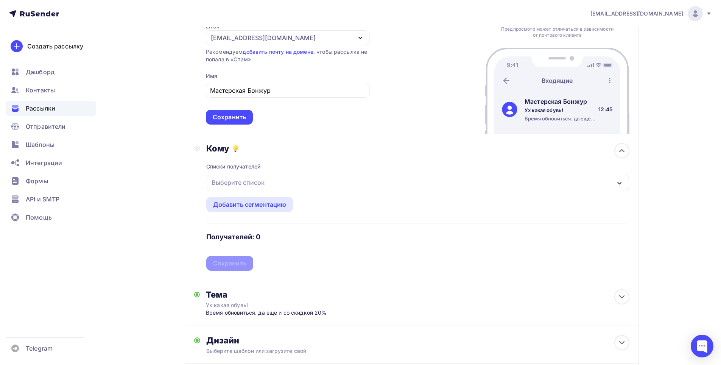
click at [331, 179] on div "Выберите список" at bounding box center [418, 182] width 422 height 17
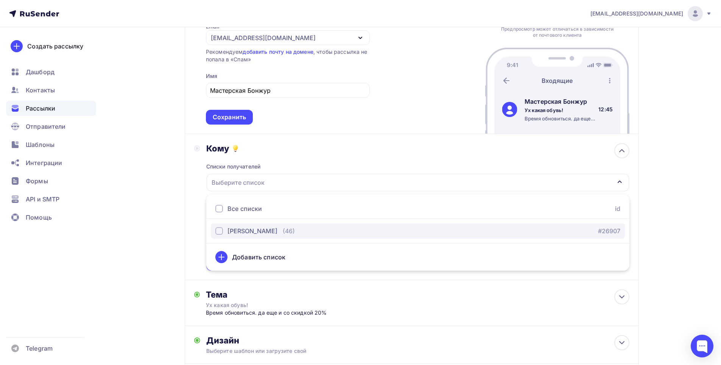
click at [223, 230] on div "[PERSON_NAME]" at bounding box center [246, 230] width 62 height 9
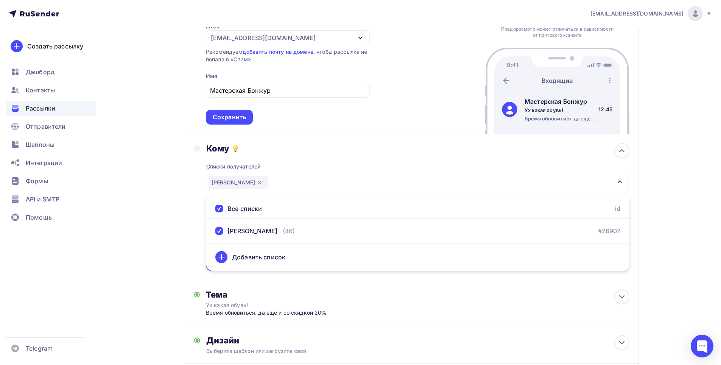
click at [667, 196] on div "Назад Обувь ручной работы Обувь ручной работы Закончить позже Переименовать рас…" at bounding box center [360, 201] width 620 height 499
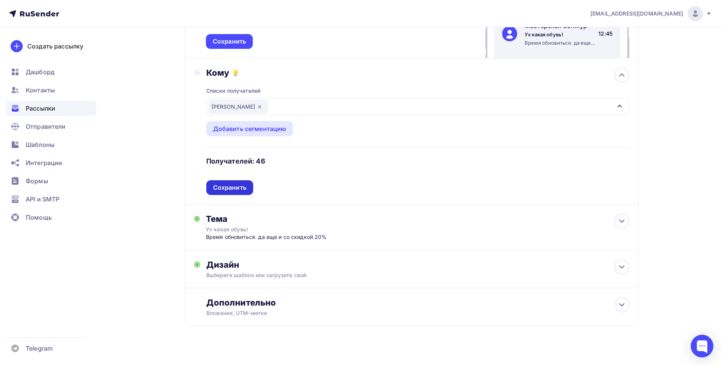
click at [237, 192] on div "Сохранить" at bounding box center [229, 187] width 47 height 15
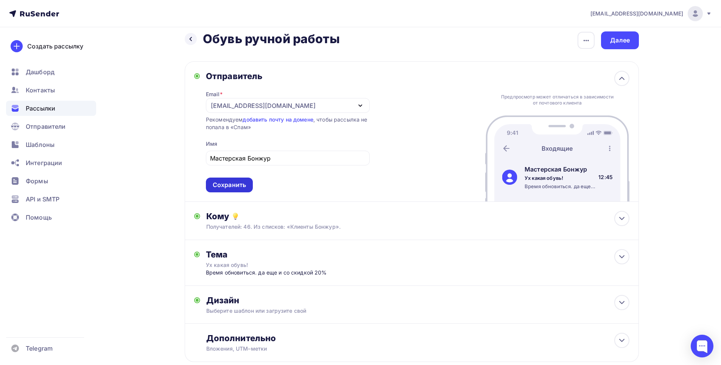
scroll to position [0, 0]
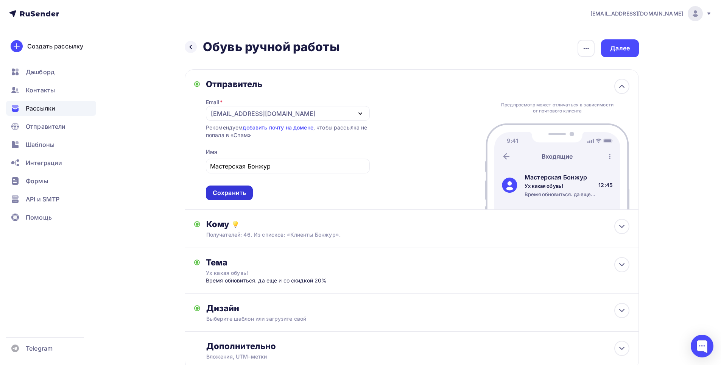
click at [242, 193] on div "Сохранить" at bounding box center [229, 192] width 33 height 9
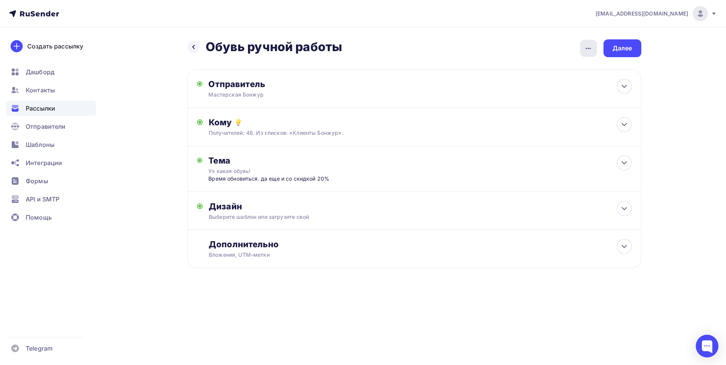
click at [589, 50] on icon "button" at bounding box center [588, 48] width 9 height 9
click at [544, 87] on div "Переименовать рассылку" at bounding box center [549, 86] width 94 height 9
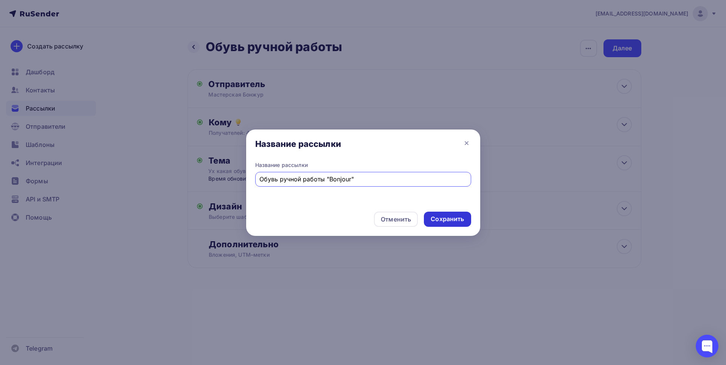
type input "Обувь ручной работы "Bonjour""
click at [447, 218] on div "Сохранить" at bounding box center [447, 218] width 33 height 9
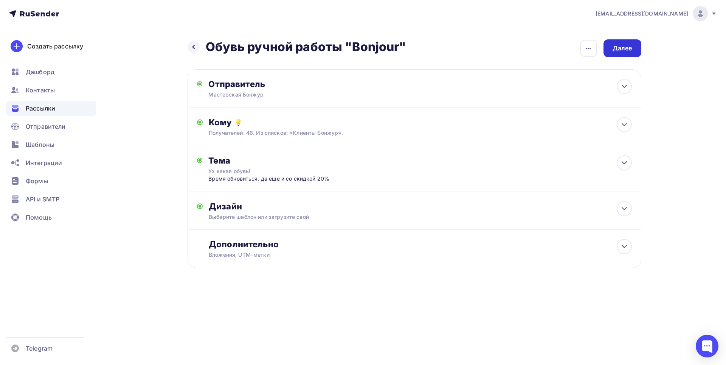
click at [631, 52] on div "Далее" at bounding box center [623, 48] width 20 height 9
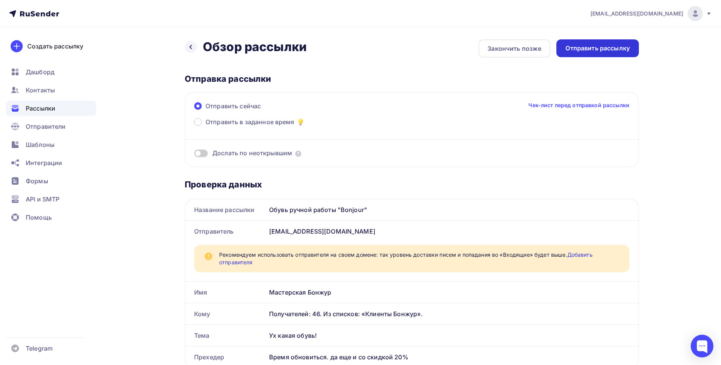
click at [603, 48] on div "Отправить рассылку" at bounding box center [597, 48] width 64 height 9
